Goal: Task Accomplishment & Management: Manage account settings

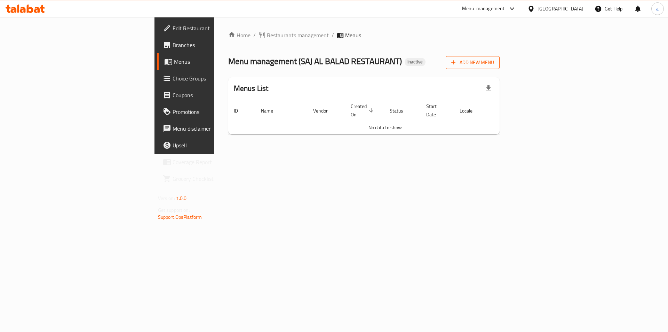
click at [457, 64] on icon "button" at bounding box center [453, 62] width 7 height 7
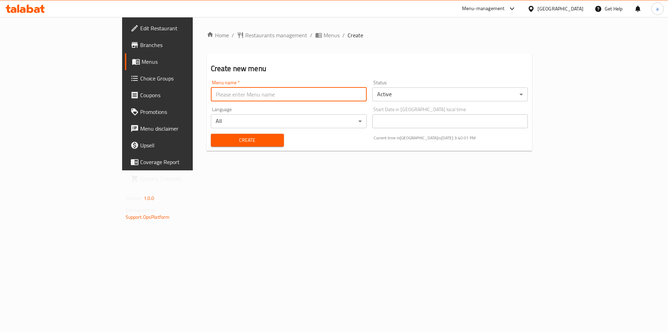
click at [211, 97] on input "text" at bounding box center [289, 94] width 156 height 14
type input "abdalkarimamer"
click at [217, 140] on span "Create" at bounding box center [248, 140] width 62 height 9
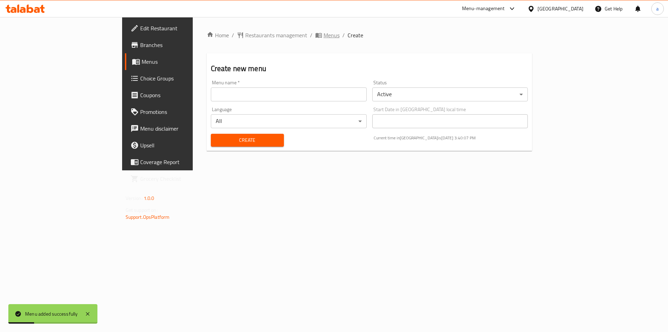
click at [324, 36] on span "Menus" at bounding box center [332, 35] width 16 height 8
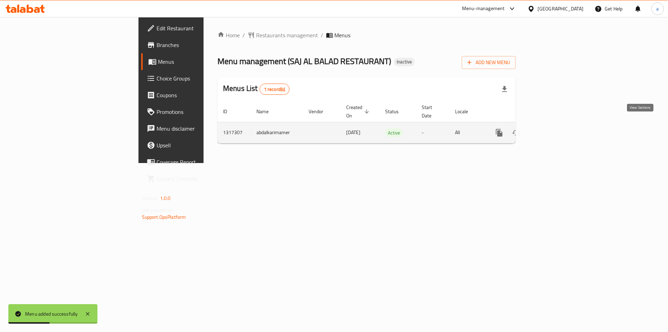
click at [554, 128] on icon "enhanced table" at bounding box center [550, 132] width 8 height 8
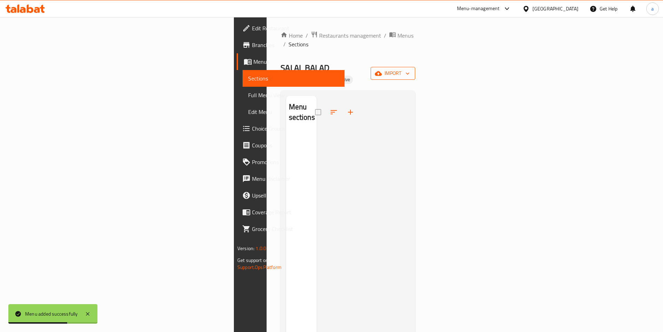
click at [410, 69] on span "import" at bounding box center [392, 73] width 33 height 9
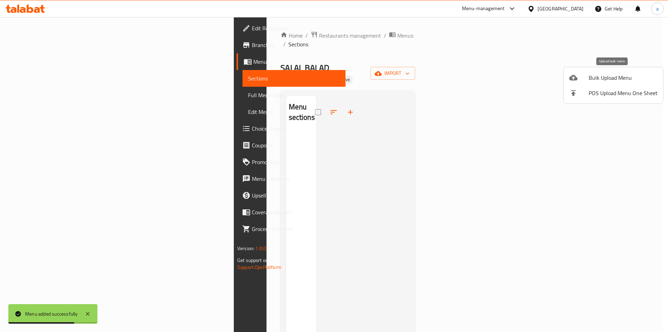
click at [585, 76] on div at bounding box center [579, 77] width 19 height 8
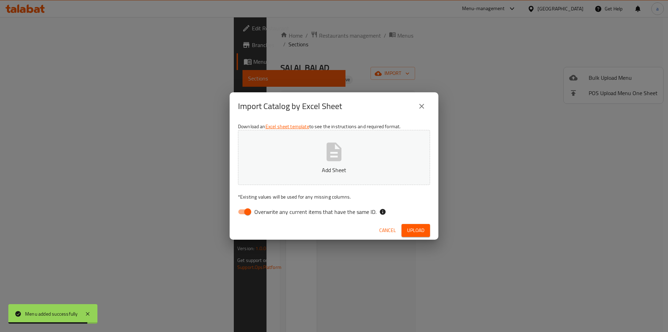
click at [246, 211] on input "Overwrite any current items that have the same ID." at bounding box center [248, 211] width 40 height 13
checkbox input "false"
click at [328, 164] on button "Add Sheet" at bounding box center [334, 157] width 192 height 55
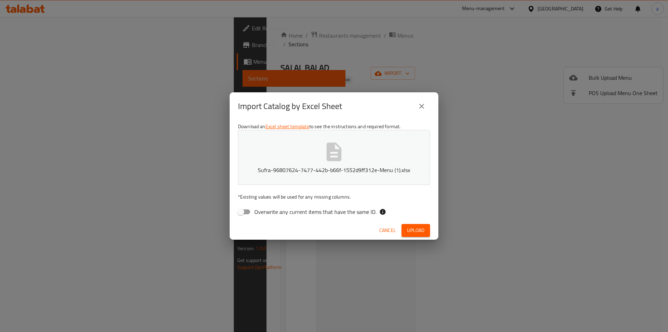
click at [416, 230] on span "Upload" at bounding box center [415, 230] width 17 height 9
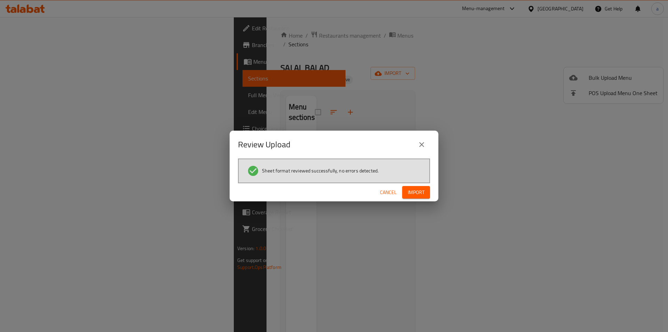
click at [421, 188] on span "Import" at bounding box center [416, 192] width 17 height 9
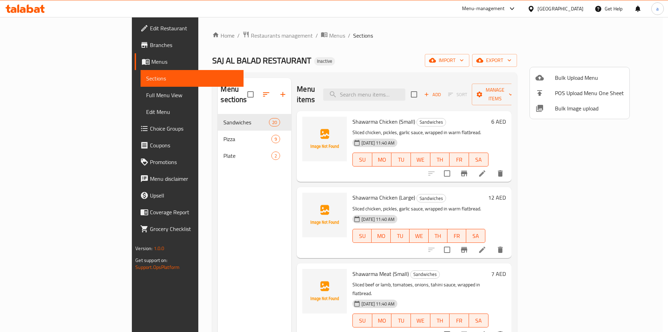
click at [435, 60] on div at bounding box center [334, 166] width 668 height 332
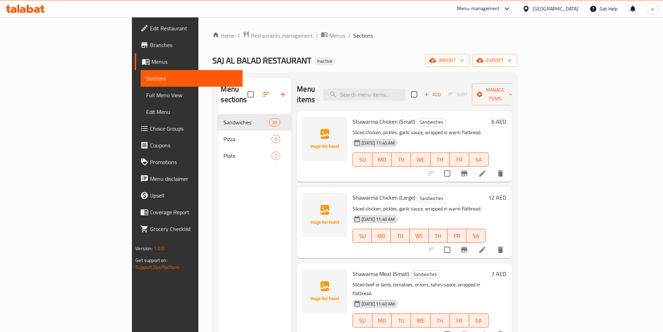
click at [150, 29] on span "Edit Restaurant" at bounding box center [193, 28] width 87 height 8
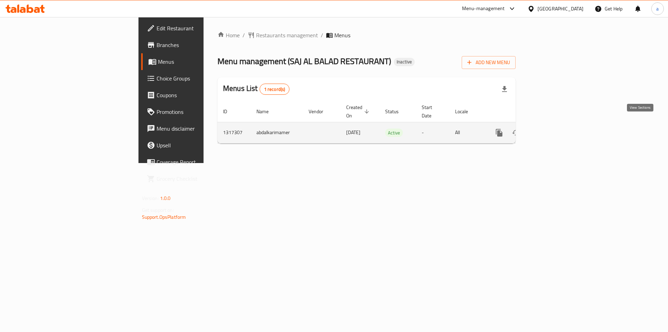
click at [554, 128] on icon "enhanced table" at bounding box center [550, 132] width 8 height 8
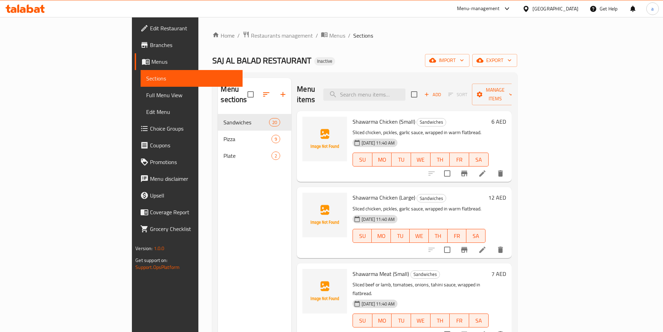
drag, startPoint x: 458, startPoint y: -30, endPoint x: 320, endPoint y: 41, distance: 155.1
click at [320, 41] on div "Home / Restaurants management / Menus / Sections SAJ AL BALAD RESTAURANT Inacti…" at bounding box center [364, 223] width 305 height 384
click at [146, 96] on span "Full Menu View" at bounding box center [191, 95] width 91 height 8
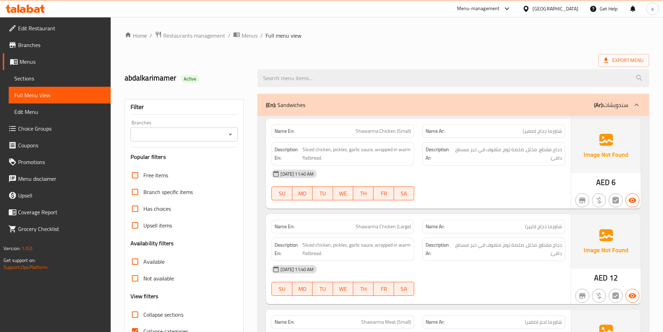
scroll to position [104, 0]
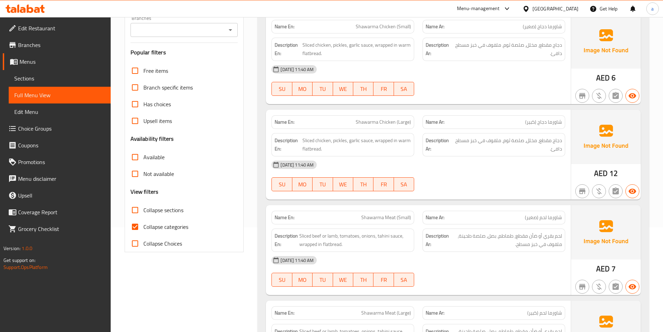
click at [134, 231] on input "Collapse categories" at bounding box center [135, 226] width 17 height 17
checkbox input "false"
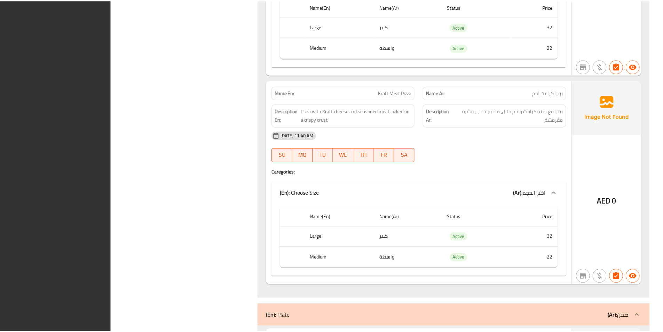
scroll to position [3868, 0]
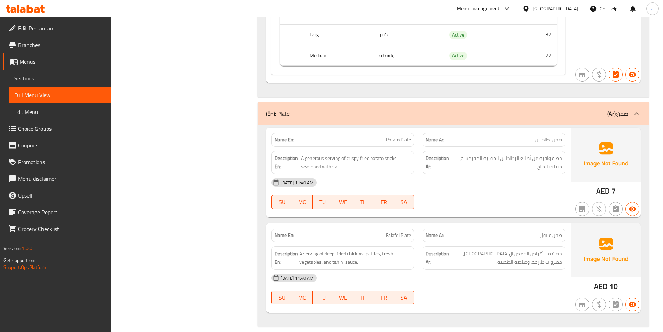
click at [44, 125] on span "Choice Groups" at bounding box center [61, 128] width 87 height 8
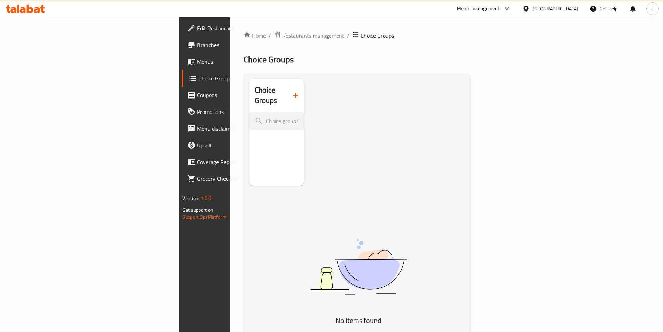
click at [287, 95] on button "button" at bounding box center [295, 95] width 17 height 17
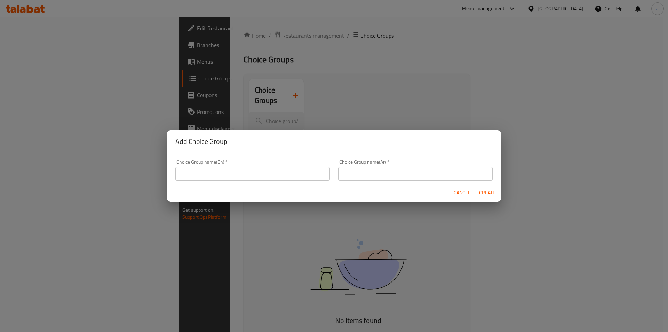
click at [280, 173] on input "text" at bounding box center [252, 174] width 155 height 14
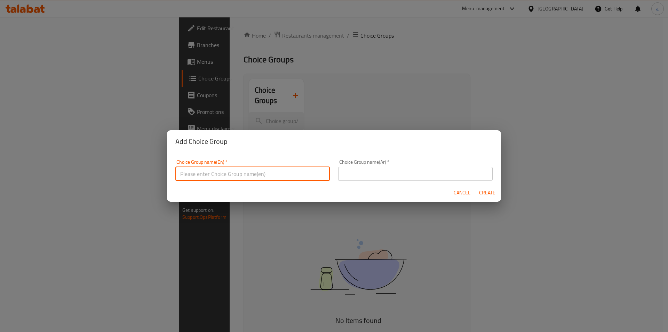
type input "your choice of :"
click at [377, 170] on input "text" at bounding box center [415, 174] width 155 height 14
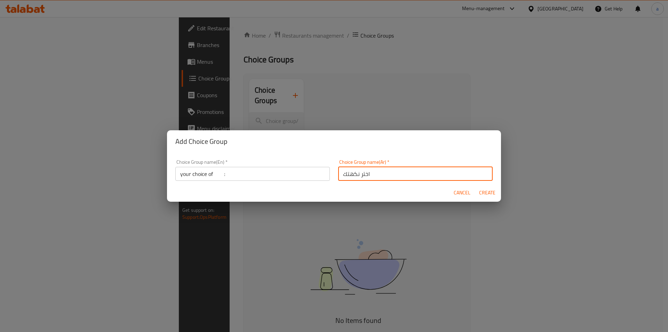
click at [345, 174] on input "اختر نكهتك" at bounding box center [415, 174] width 155 height 14
click at [375, 174] on input "اختيارك من :" at bounding box center [415, 174] width 155 height 14
type input "اختيارك من :"
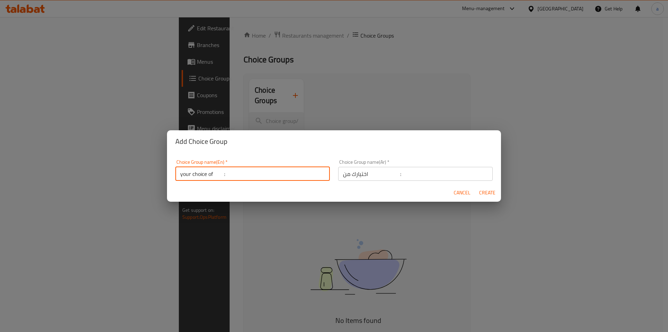
click at [216, 173] on input "your choice of :" at bounding box center [252, 174] width 155 height 14
type input "your choice of :"
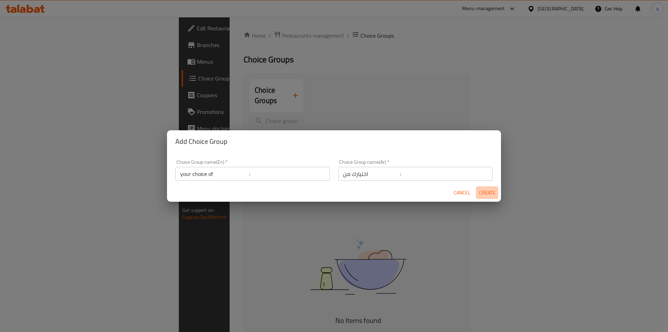
click at [491, 193] on span "Create" at bounding box center [487, 192] width 17 height 9
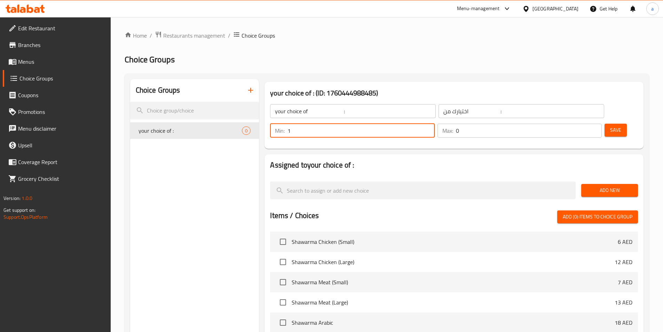
type input "1"
click at [435, 124] on input "1" at bounding box center [361, 131] width 147 height 14
type input "1"
click at [582, 124] on input "1" at bounding box center [529, 131] width 146 height 14
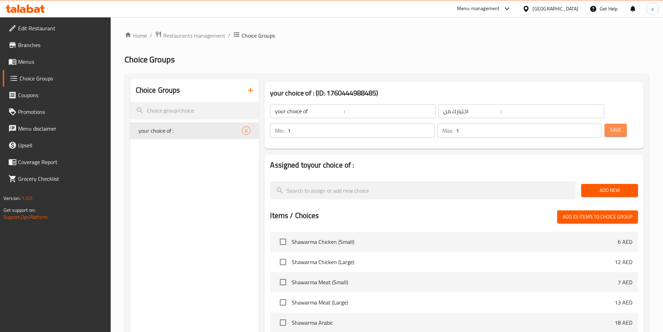
click at [610, 126] on span "Save" at bounding box center [615, 130] width 11 height 9
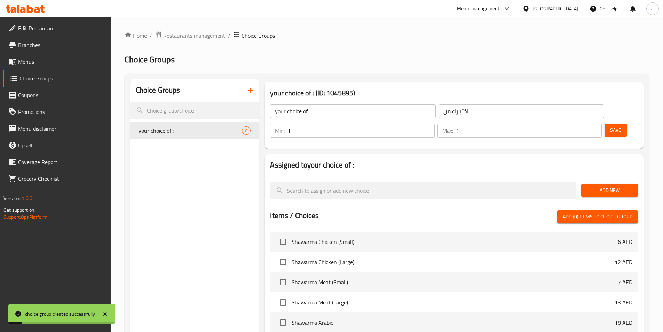
click at [606, 186] on span "Add New" at bounding box center [610, 190] width 46 height 9
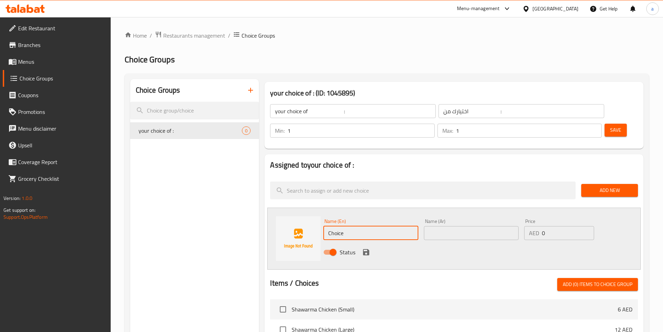
click at [383, 226] on input "Choice" at bounding box center [370, 233] width 95 height 14
paste input "beef"
type input "beef"
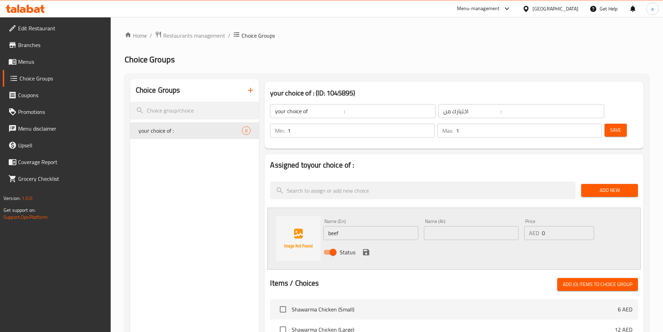
click at [444, 226] on input "text" at bounding box center [471, 233] width 95 height 14
paste input "لحم بقري"
type input "لحم بقري"
click at [408, 243] on div "Status" at bounding box center [472, 252] width 302 height 19
click at [366, 248] on icon "save" at bounding box center [366, 252] width 8 height 8
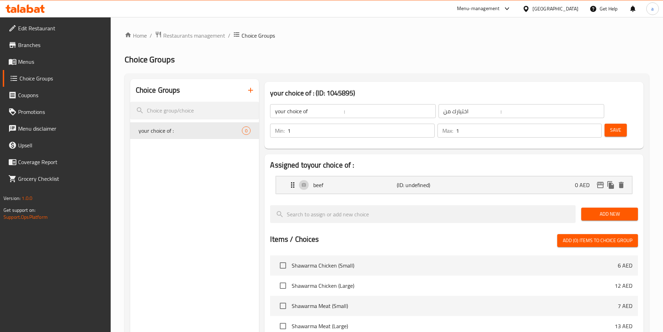
click at [607, 210] on span "Add New" at bounding box center [610, 214] width 46 height 9
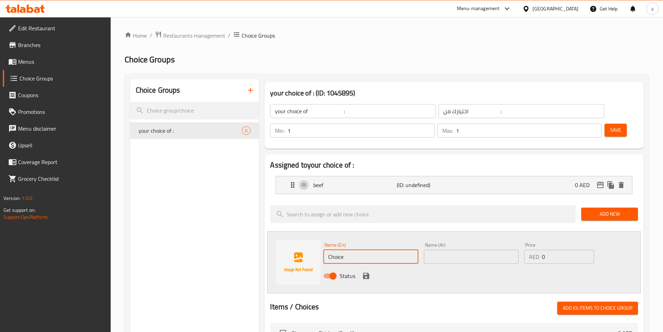
click at [364, 250] on input "Choice" at bounding box center [370, 257] width 95 height 14
paste input "lamb"
type input "lamb"
click at [447, 250] on input "text" at bounding box center [471, 257] width 95 height 14
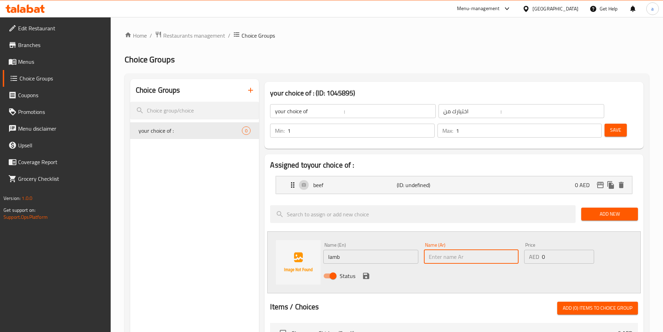
paste input "لحم ضأن"
type input "لحم ضأن"
click at [422, 266] on div "Status" at bounding box center [472, 275] width 302 height 19
click at [367, 273] on icon "save" at bounding box center [366, 276] width 6 height 6
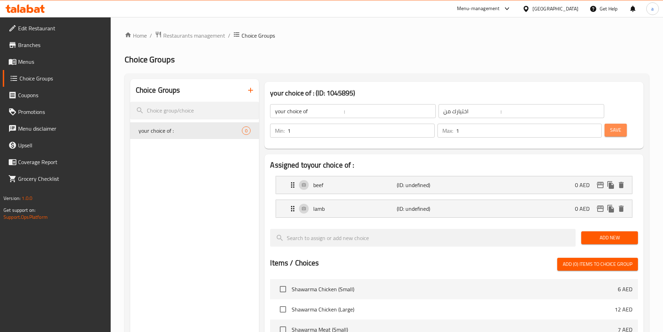
click at [610, 126] on span "Save" at bounding box center [615, 130] width 11 height 9
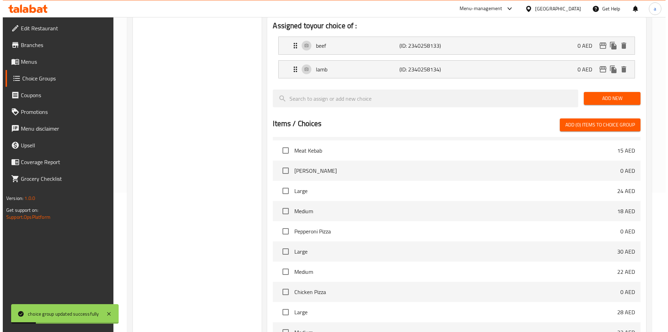
scroll to position [201, 0]
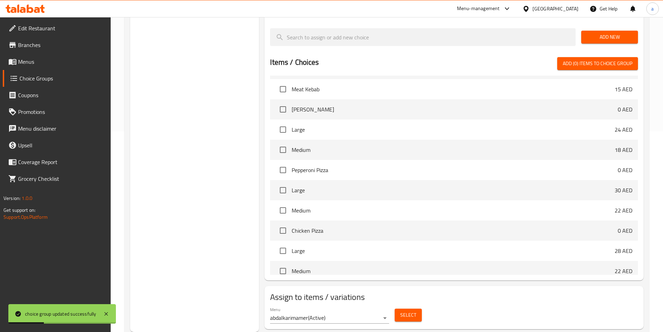
click at [404, 311] on span "Select" at bounding box center [408, 315] width 16 height 9
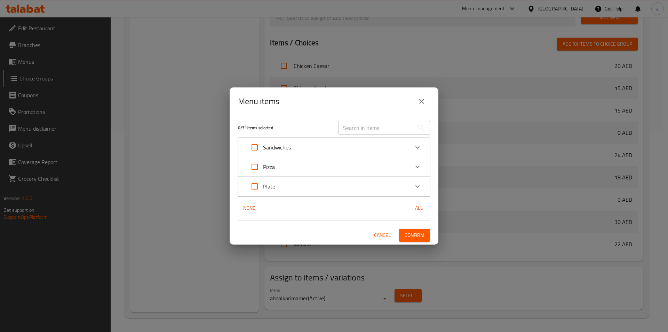
click at [419, 146] on icon "Expand" at bounding box center [418, 147] width 8 height 8
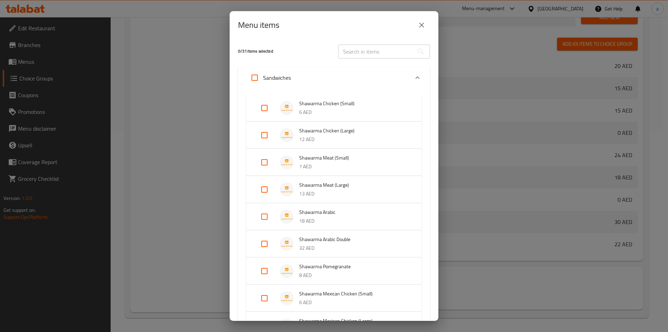
click at [267, 164] on input "Expand" at bounding box center [264, 162] width 17 height 17
checkbox input "true"
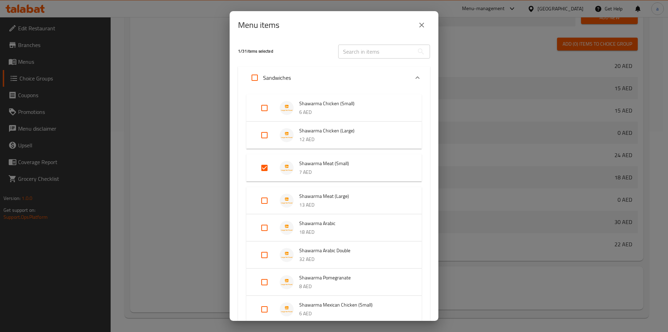
click at [265, 199] on input "Expand" at bounding box center [264, 200] width 17 height 17
checkbox input "true"
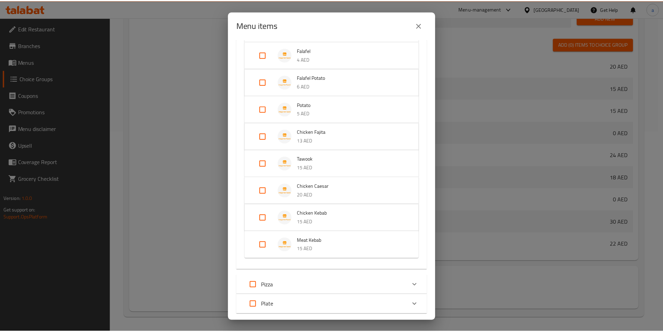
scroll to position [438, 0]
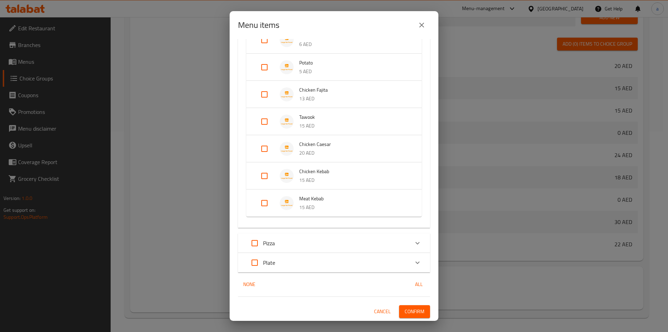
click at [409, 311] on span "Confirm" at bounding box center [415, 311] width 20 height 9
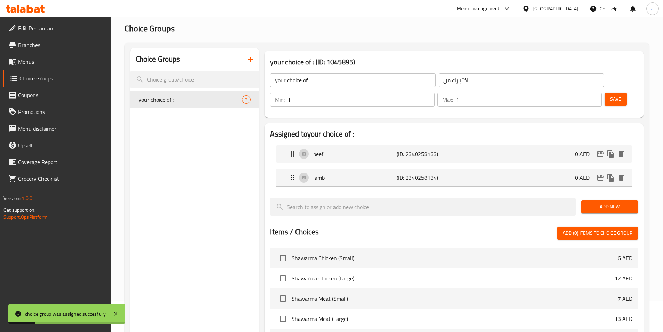
scroll to position [0, 0]
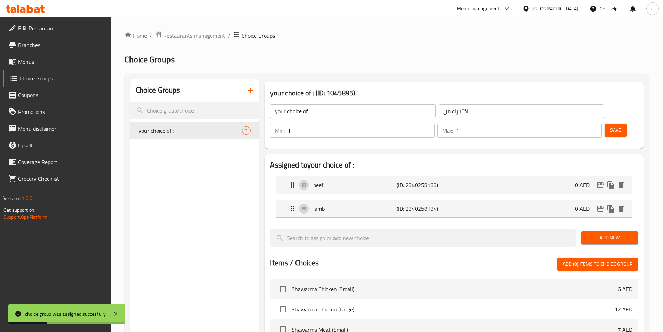
click at [610, 126] on span "Save" at bounding box center [615, 130] width 11 height 9
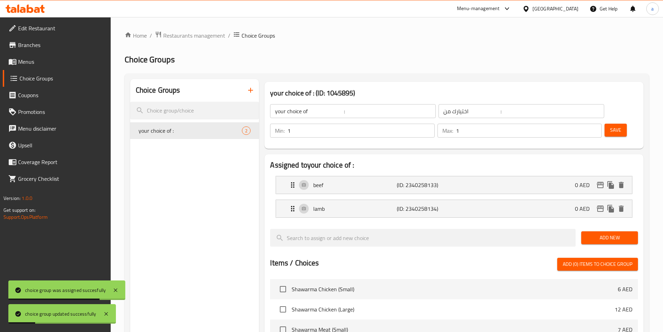
click at [249, 92] on icon "button" at bounding box center [251, 90] width 8 height 8
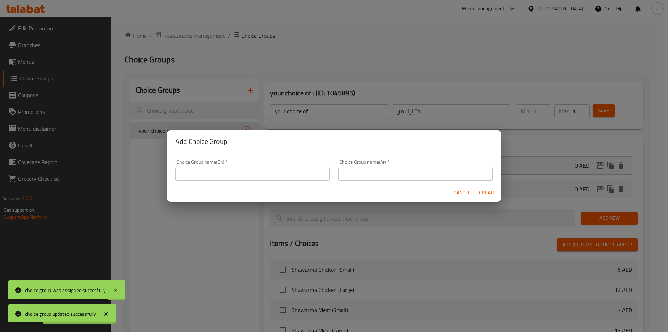
click at [250, 175] on input "text" at bounding box center [252, 174] width 155 height 14
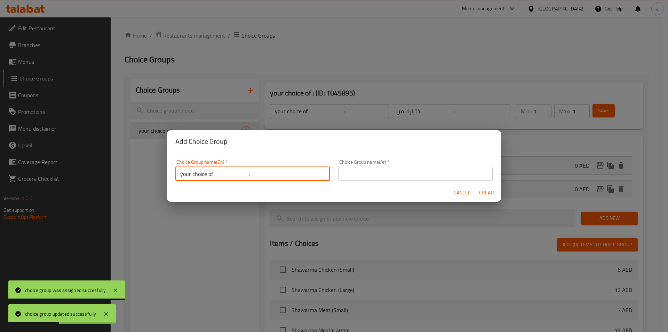
click at [227, 177] on input "your choice of :" at bounding box center [252, 174] width 155 height 14
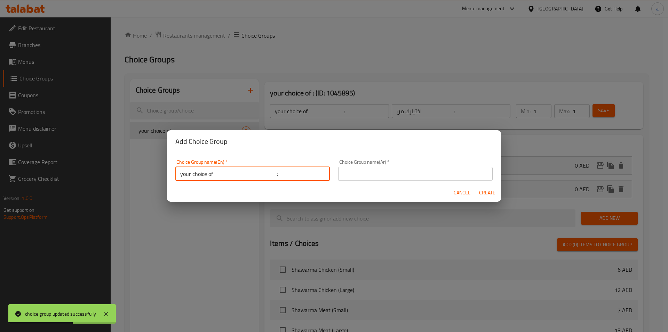
type input "your choice of :"
click at [381, 174] on input "text" at bounding box center [415, 174] width 155 height 14
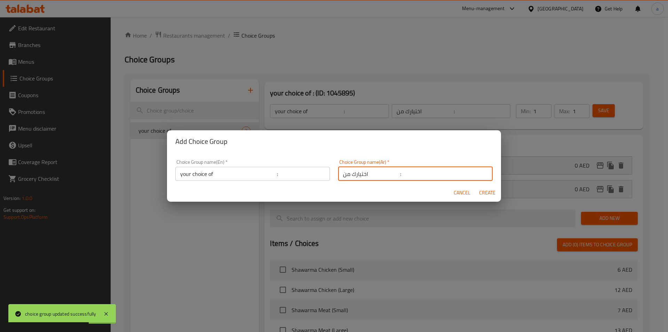
click at [384, 174] on input "اختيارك من :" at bounding box center [415, 174] width 155 height 14
type input "اختيارك من :"
click at [476, 186] on button "Create" at bounding box center [487, 192] width 22 height 13
click at [484, 192] on span "Create" at bounding box center [487, 192] width 17 height 9
type input "your choice of :"
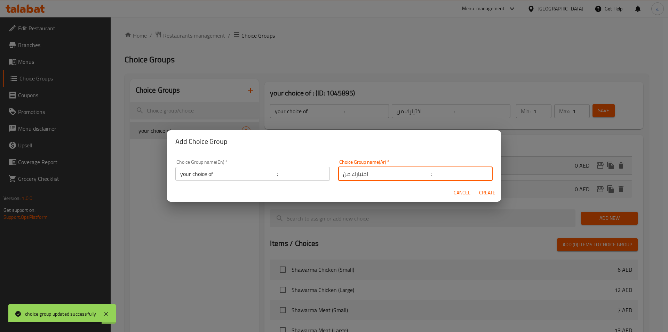
type input "اختيارك من :"
type input "0"
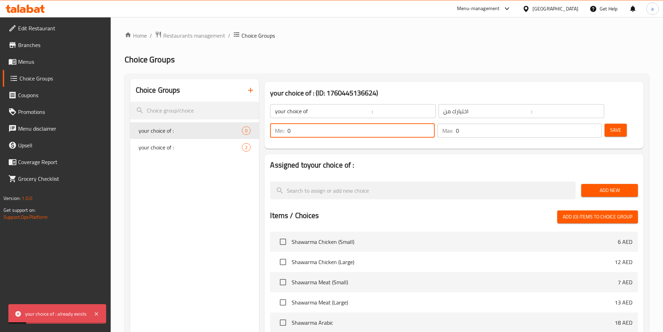
click at [435, 124] on input "0" at bounding box center [361, 131] width 147 height 14
type input "1"
click at [435, 124] on input "1" at bounding box center [361, 131] width 147 height 14
click at [211, 146] on span "your choice of :" at bounding box center [180, 147] width 83 height 8
type input "your choice of :"
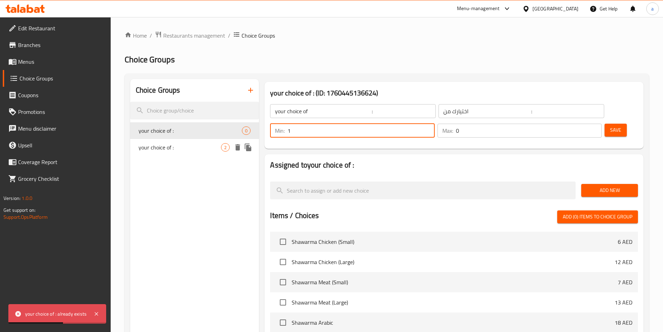
type input "اختيارك من :"
type input "1"
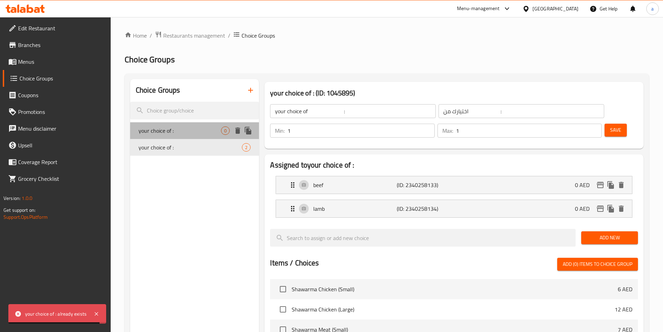
click at [204, 126] on div "your choice of : 0" at bounding box center [194, 130] width 129 height 17
type input "your choice of :"
type input "اختيارك من :"
type input "0"
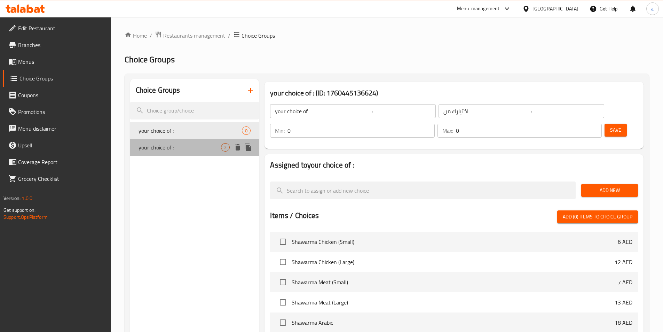
click at [197, 149] on span "your choice of :" at bounding box center [180, 147] width 83 height 8
type input "your choice of :"
type input "اختيارك من :"
type input "1"
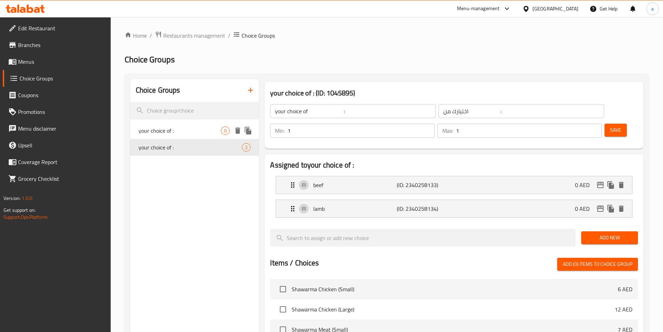
click at [197, 130] on span "your choice of :" at bounding box center [180, 130] width 83 height 8
type input "your choice of :"
type input "اختيارك من :"
type input "0"
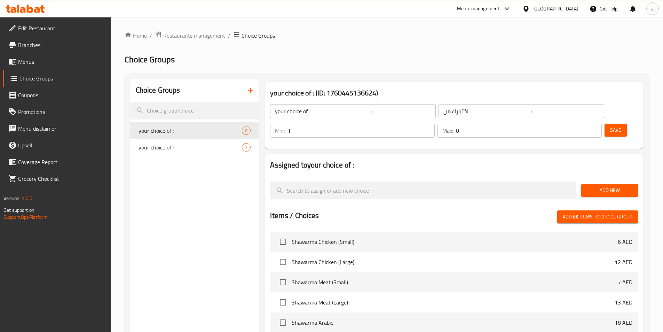
click at [435, 124] on input "1" at bounding box center [361, 131] width 147 height 14
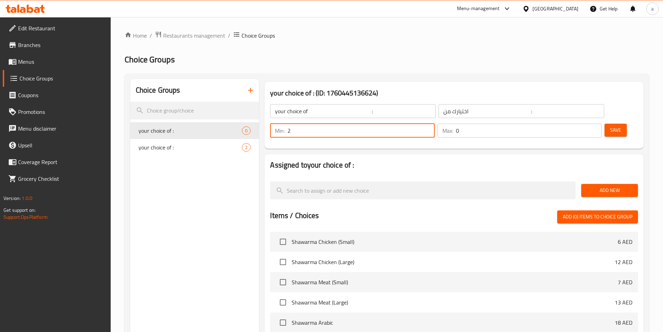
click at [435, 124] on input "2" at bounding box center [361, 131] width 147 height 14
type input "1"
click at [435, 124] on input "1" at bounding box center [361, 131] width 147 height 14
type input "1"
click at [584, 124] on input "1" at bounding box center [529, 131] width 146 height 14
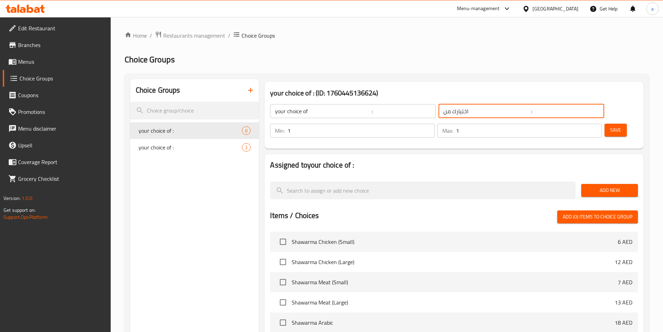
click at [453, 113] on input "اختيارك من :" at bounding box center [522, 111] width 166 height 14
type input "اختيارك من :"
click at [331, 110] on input "your choice of :" at bounding box center [353, 111] width 166 height 14
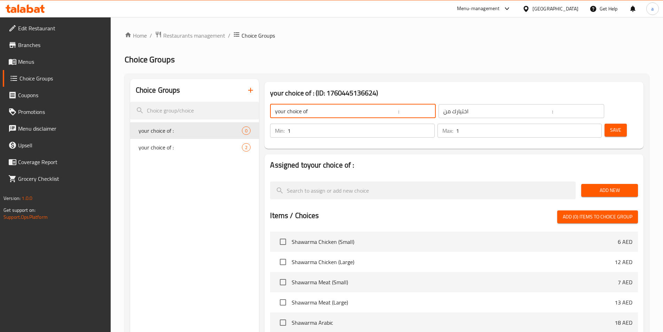
type input "your choice of :"
click at [439, 112] on input "اختيارك من :" at bounding box center [522, 111] width 166 height 14
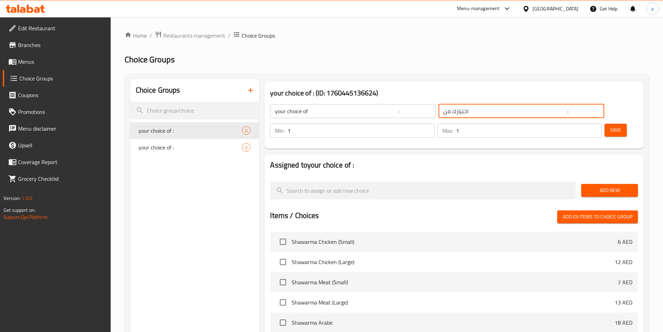
type input "اختيارك من :"
click at [610, 126] on span "Save" at bounding box center [615, 130] width 11 height 9
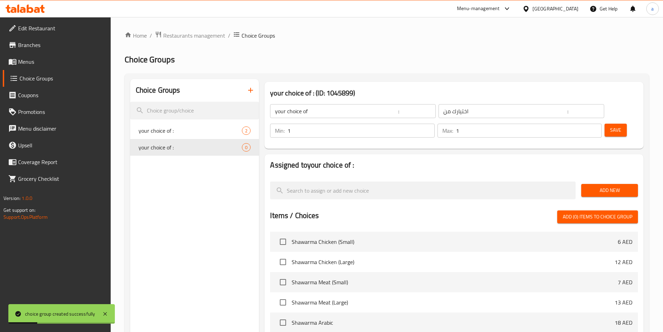
click at [604, 186] on span "Add New" at bounding box center [610, 190] width 46 height 9
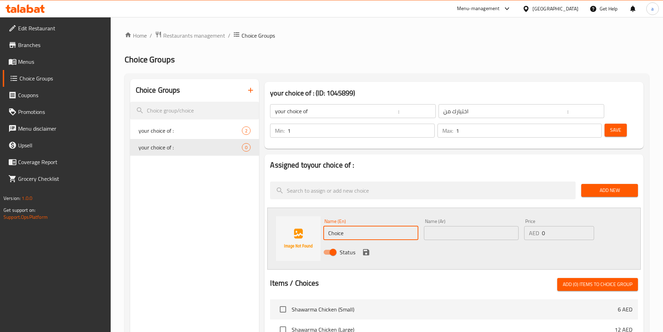
click at [382, 226] on input "Choice" at bounding box center [370, 233] width 95 height 14
click at [347, 226] on input "Choice" at bounding box center [370, 233] width 95 height 14
paste input "icken"
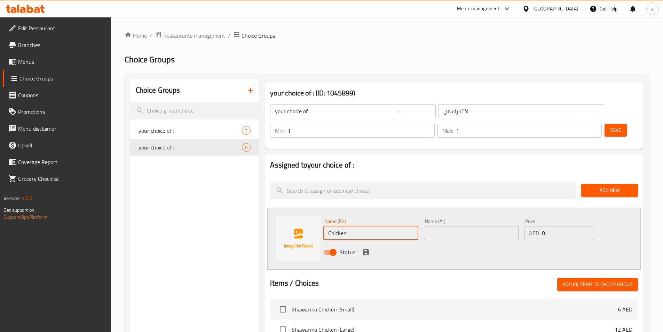
type input "Chicken"
click at [338, 226] on input "Chicken" at bounding box center [370, 233] width 95 height 14
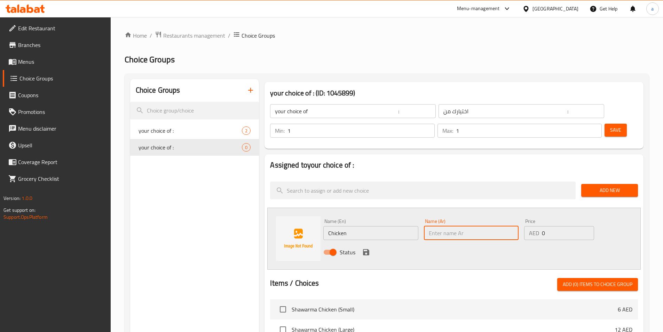
click at [437, 226] on input "text" at bounding box center [471, 233] width 95 height 14
paste input "دجاج"
type input "دجاج"
click at [365, 248] on icon "save" at bounding box center [366, 252] width 8 height 8
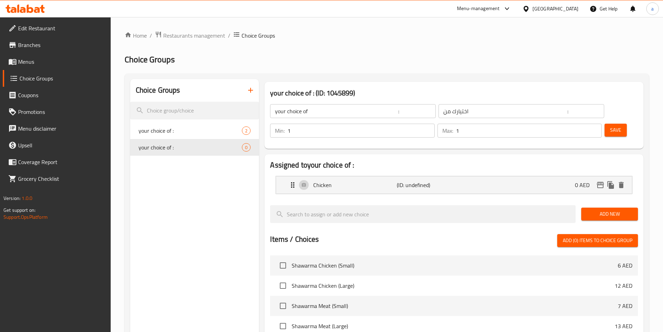
click at [593, 210] on span "Add New" at bounding box center [610, 214] width 46 height 9
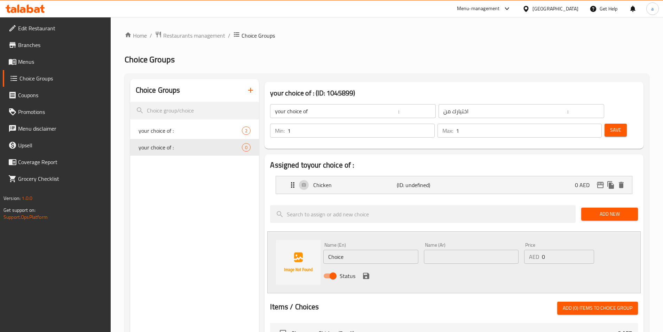
click at [375, 250] on input "Choice" at bounding box center [370, 257] width 95 height 14
paste input "meat"
type input "meat"
click at [469, 250] on input "text" at bounding box center [471, 257] width 95 height 14
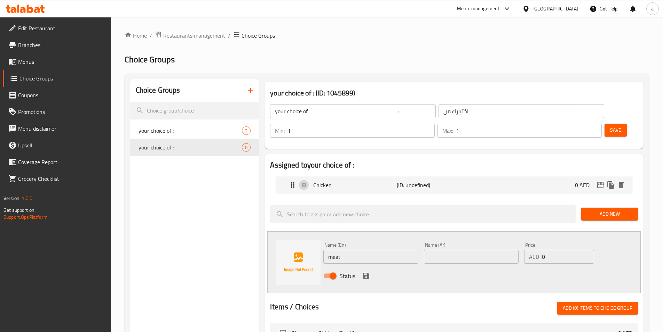
click at [453, 250] on input "text" at bounding box center [471, 257] width 95 height 14
paste input "لحم"
type input "لحم"
click at [367, 272] on icon "save" at bounding box center [366, 276] width 8 height 8
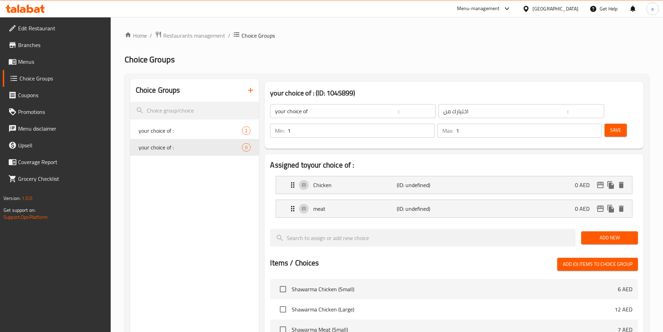
click at [610, 126] on span "Save" at bounding box center [615, 130] width 11 height 9
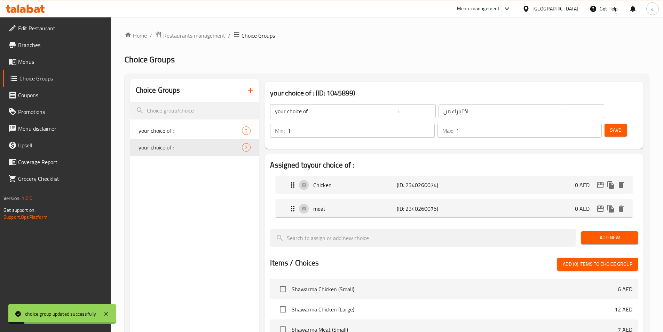
click at [608, 124] on button "Save" at bounding box center [616, 130] width 22 height 13
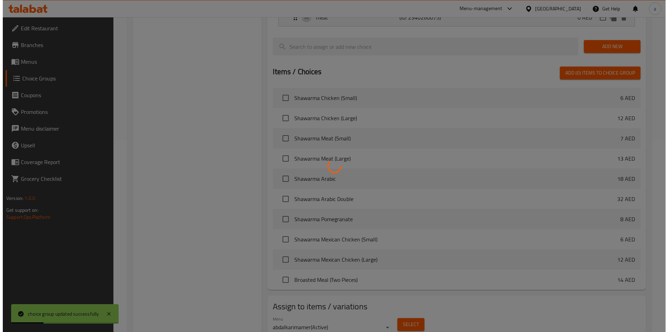
scroll to position [201, 0]
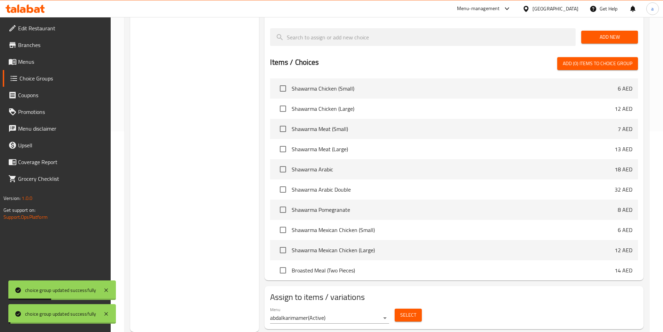
click at [400, 308] on button "Select" at bounding box center [408, 314] width 27 height 13
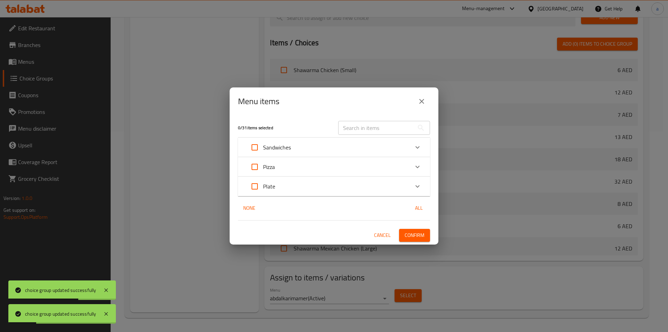
click at [350, 147] on div "Sandwiches" at bounding box center [328, 147] width 163 height 17
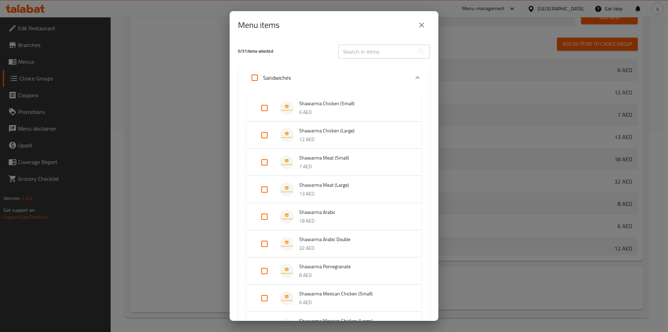
click at [266, 218] on input "Expand" at bounding box center [264, 216] width 17 height 17
checkbox input "true"
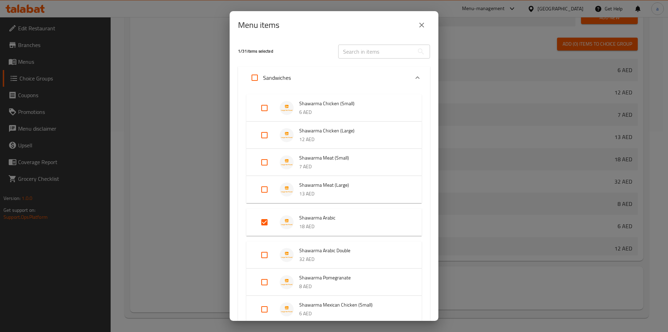
click at [263, 254] on input "Expand" at bounding box center [264, 255] width 17 height 17
checkbox input "true"
click at [262, 285] on input "Expand" at bounding box center [264, 287] width 17 height 17
checkbox input "true"
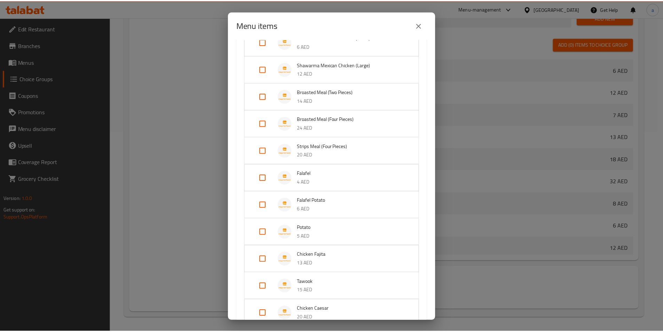
scroll to position [443, 0]
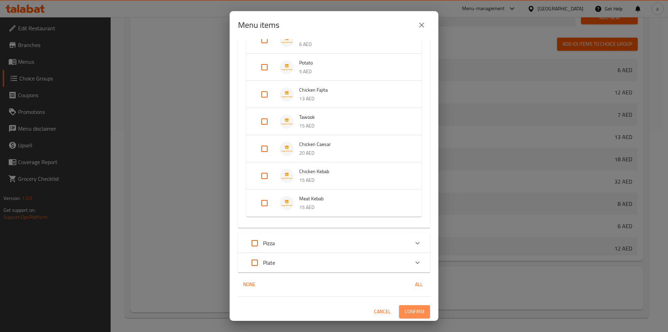
click at [411, 310] on span "Confirm" at bounding box center [415, 311] width 20 height 9
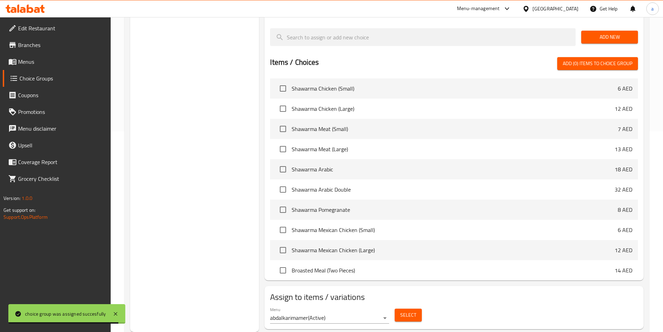
scroll to position [0, 0]
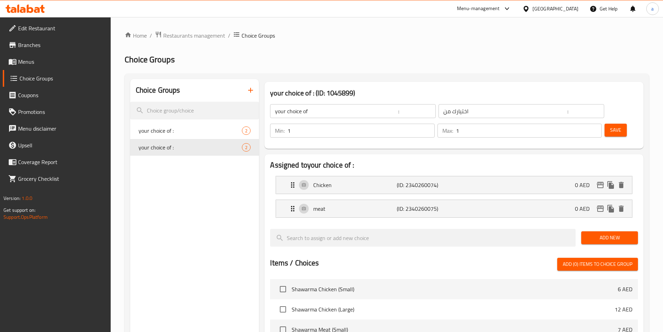
click at [42, 60] on span "Menus" at bounding box center [61, 61] width 87 height 8
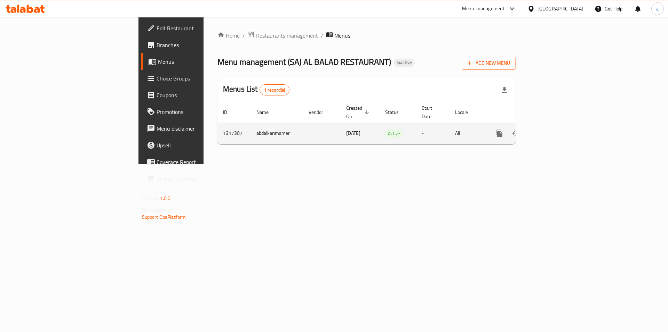
click at [450, 134] on td "-" at bounding box center [432, 133] width 33 height 21
click at [554, 129] on icon "enhanced table" at bounding box center [550, 133] width 8 height 8
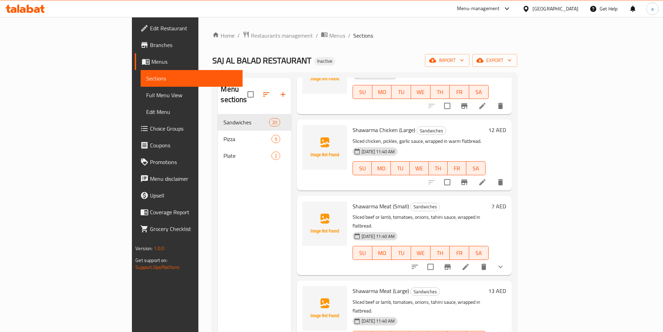
scroll to position [70, 0]
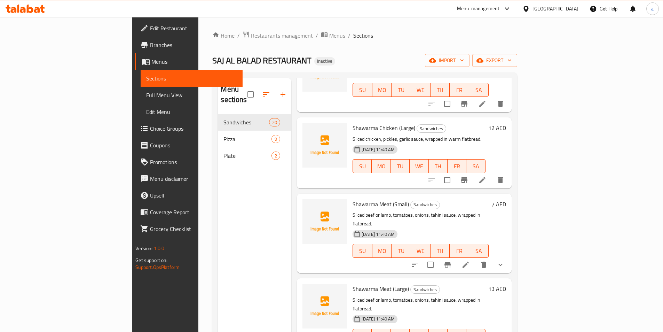
click at [146, 97] on span "Full Menu View" at bounding box center [191, 95] width 91 height 8
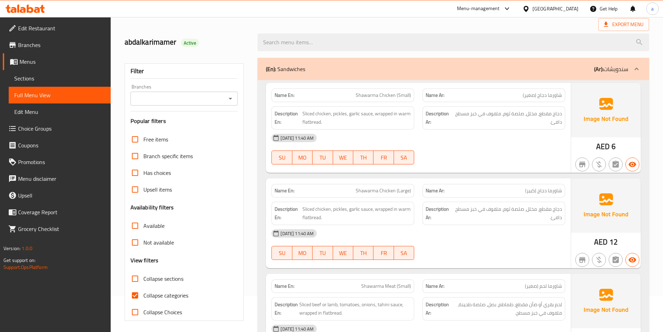
scroll to position [70, 0]
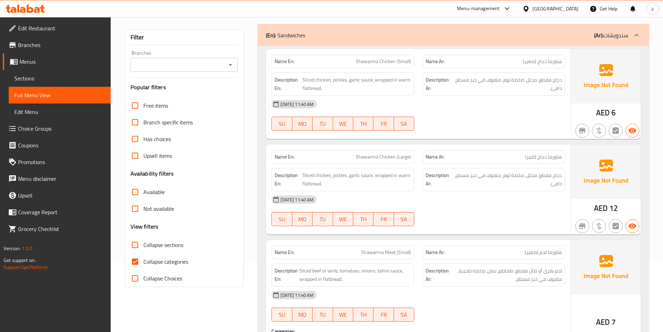
click at [137, 261] on input "Collapse categories" at bounding box center [135, 261] width 17 height 17
checkbox input "false"
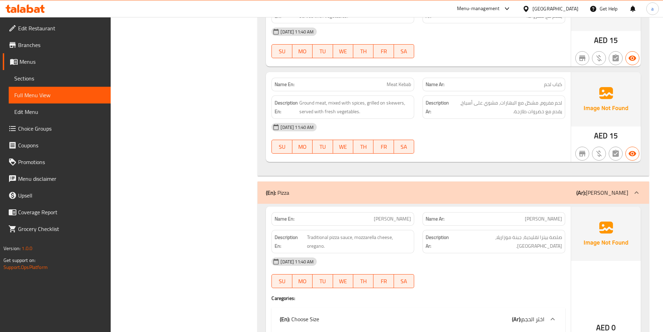
scroll to position [0, 0]
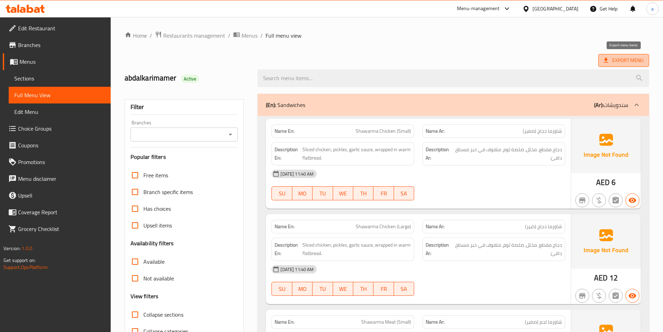
click at [615, 61] on span "Export Menu" at bounding box center [624, 60] width 40 height 9
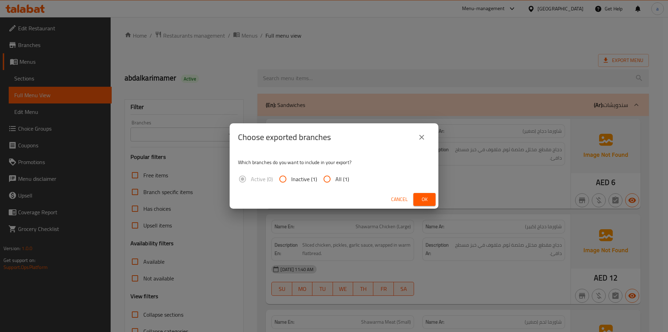
click at [324, 177] on input "All (1)" at bounding box center [327, 179] width 17 height 17
radio input "true"
click at [422, 197] on span "Ok" at bounding box center [424, 199] width 11 height 9
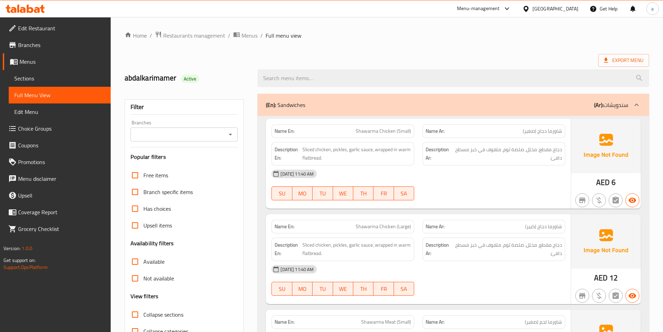
click at [440, 37] on ol "Home / Restaurants management / Menus / Full menu view" at bounding box center [387, 35] width 525 height 9
click at [42, 73] on link "Sections" at bounding box center [60, 78] width 102 height 17
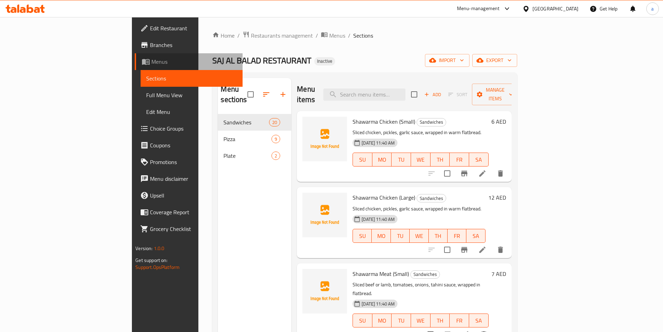
click at [151, 60] on span "Menus" at bounding box center [194, 61] width 86 height 8
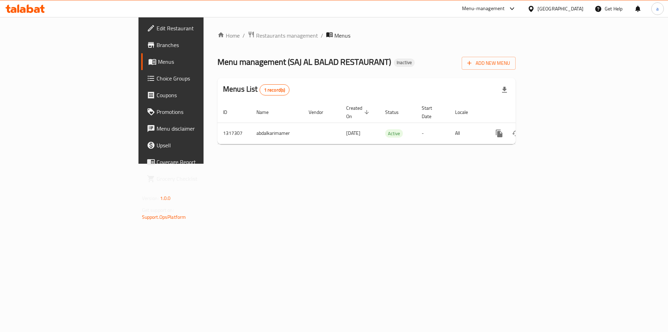
click at [490, 164] on div "Home / Restaurants management / Menus Menu management ( SAJ AL BALAD RESTAURANT…" at bounding box center [367, 90] width 326 height 147
